Goal: Task Accomplishment & Management: Use online tool/utility

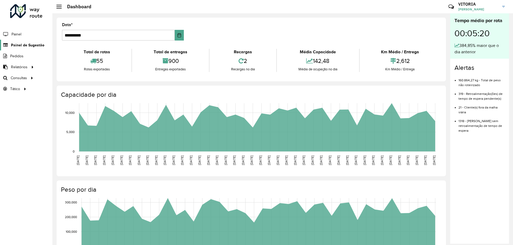
click at [26, 45] on span "Painel de Sugestão" at bounding box center [27, 45] width 33 height 6
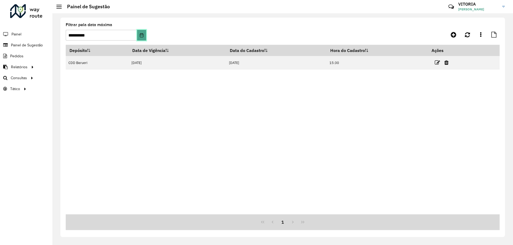
click at [142, 37] on button "Choose Date" at bounding box center [141, 35] width 9 height 11
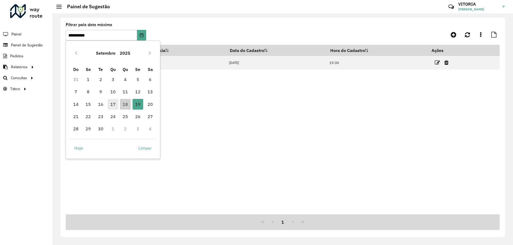
click at [115, 104] on span "17" at bounding box center [113, 104] width 11 height 11
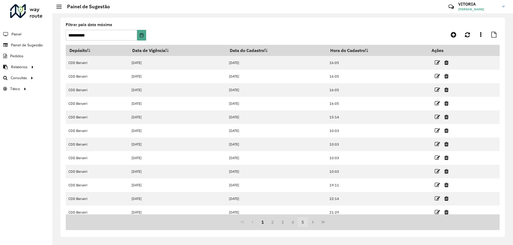
click at [304, 223] on button "5" at bounding box center [303, 222] width 10 height 10
click at [304, 223] on button "9" at bounding box center [303, 222] width 10 height 10
click at [304, 223] on button "13" at bounding box center [303, 222] width 10 height 10
click at [304, 223] on button "17" at bounding box center [303, 222] width 10 height 10
click at [304, 223] on button "19" at bounding box center [303, 222] width 10 height 10
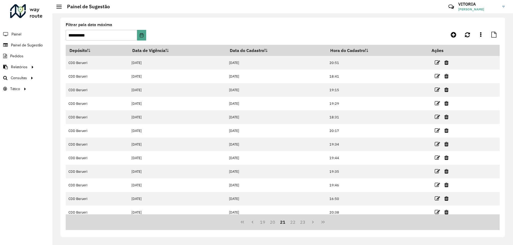
click at [304, 223] on button "23" at bounding box center [303, 222] width 10 height 10
click at [304, 223] on button "25" at bounding box center [303, 222] width 10 height 10
click at [304, 223] on button "27" at bounding box center [303, 222] width 10 height 10
click at [304, 223] on button "31" at bounding box center [303, 222] width 10 height 10
click at [304, 223] on button "33" at bounding box center [303, 222] width 10 height 10
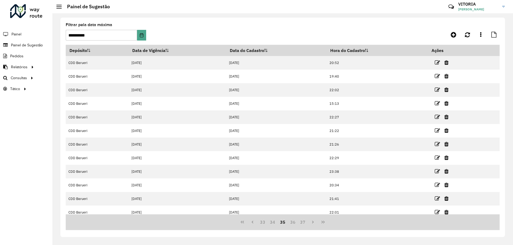
click at [304, 223] on button "37" at bounding box center [303, 222] width 10 height 10
click at [304, 223] on button "39" at bounding box center [303, 222] width 10 height 10
click at [304, 223] on button "43" at bounding box center [303, 222] width 10 height 10
click at [304, 223] on button "45" at bounding box center [303, 222] width 10 height 10
click at [304, 223] on button "49" at bounding box center [303, 222] width 10 height 10
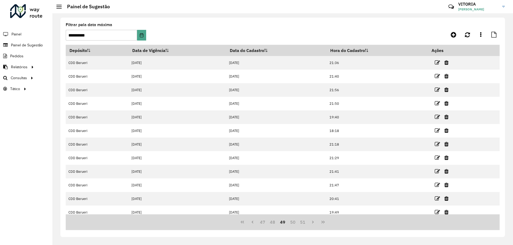
click at [304, 223] on button "51" at bounding box center [303, 222] width 10 height 10
click at [304, 223] on button "55" at bounding box center [303, 222] width 10 height 10
click at [304, 223] on button "59" at bounding box center [303, 222] width 10 height 10
click at [304, 223] on button "61" at bounding box center [303, 222] width 10 height 10
click at [304, 223] on button "65" at bounding box center [303, 222] width 10 height 10
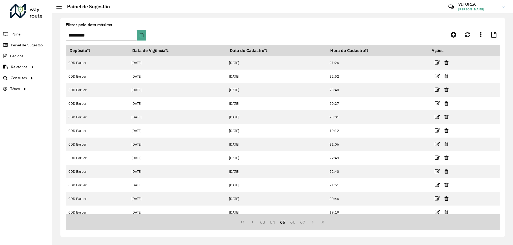
click at [304, 223] on button "67" at bounding box center [303, 222] width 10 height 10
click at [304, 223] on button "69" at bounding box center [303, 222] width 10 height 10
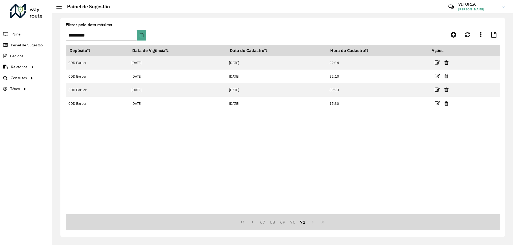
click at [304, 223] on button "71" at bounding box center [303, 222] width 10 height 10
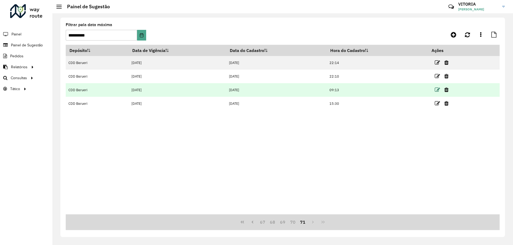
click at [440, 88] on icon at bounding box center [436, 89] width 5 height 5
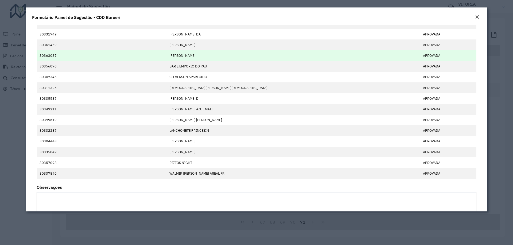
scroll to position [27, 0]
